Goal: Information Seeking & Learning: Learn about a topic

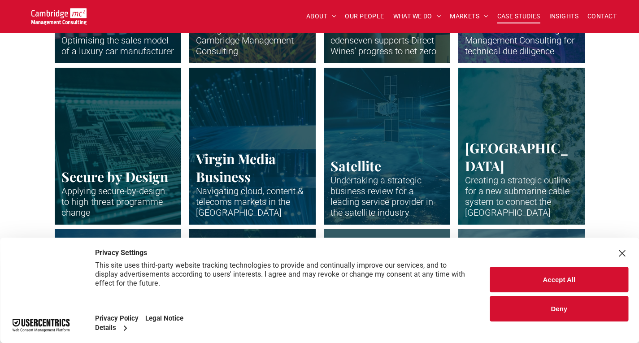
scroll to position [1256, 0]
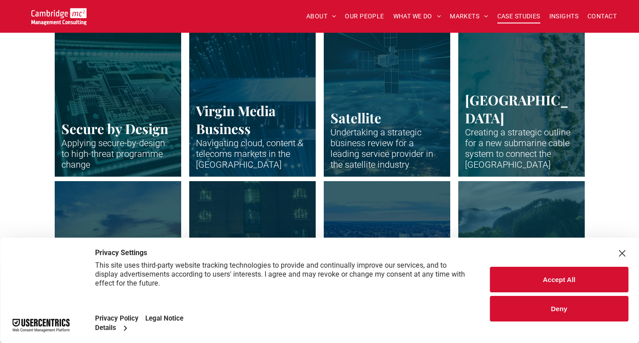
click at [564, 313] on button "Deny" at bounding box center [559, 309] width 138 height 26
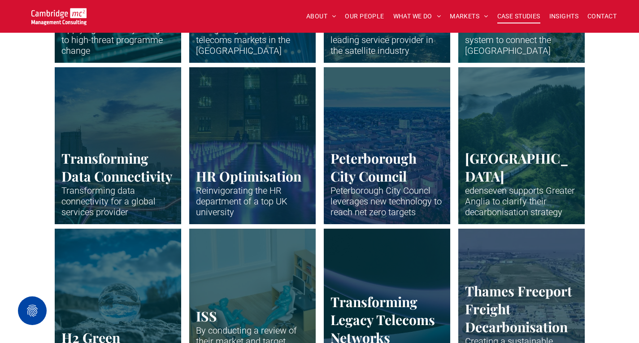
scroll to position [1324, 0]
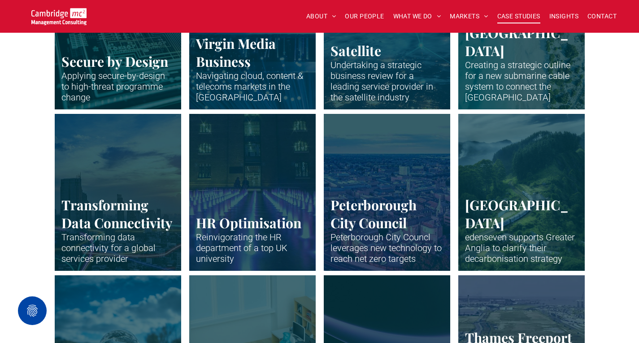
click at [0, 161] on div "Transforming Data Connectivity Transforming data connectivity for a global serv…" at bounding box center [319, 195] width 639 height 162
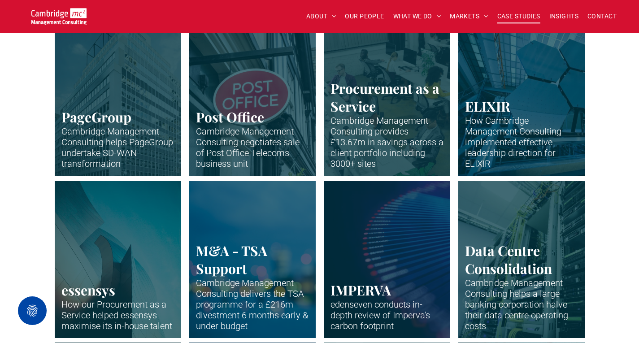
scroll to position [494, 0]
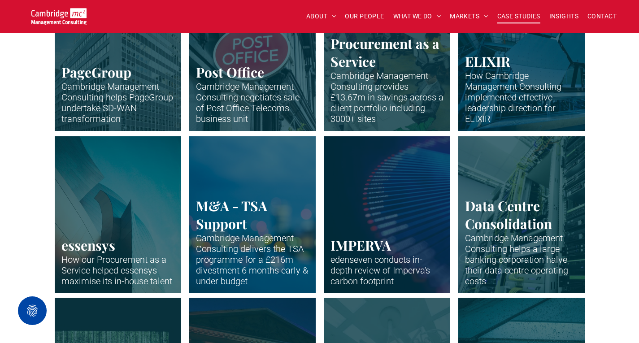
click at [510, 214] on link "Data Centre rack" at bounding box center [522, 214] width 134 height 166
